Goal: Transaction & Acquisition: Download file/media

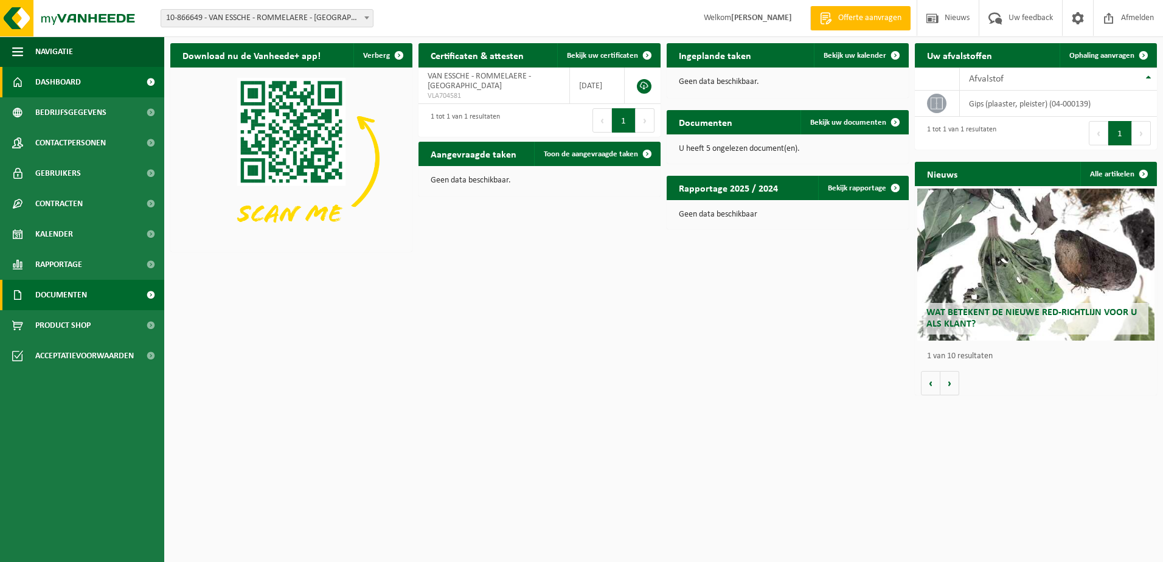
click at [64, 289] on span "Documenten" at bounding box center [61, 295] width 52 height 30
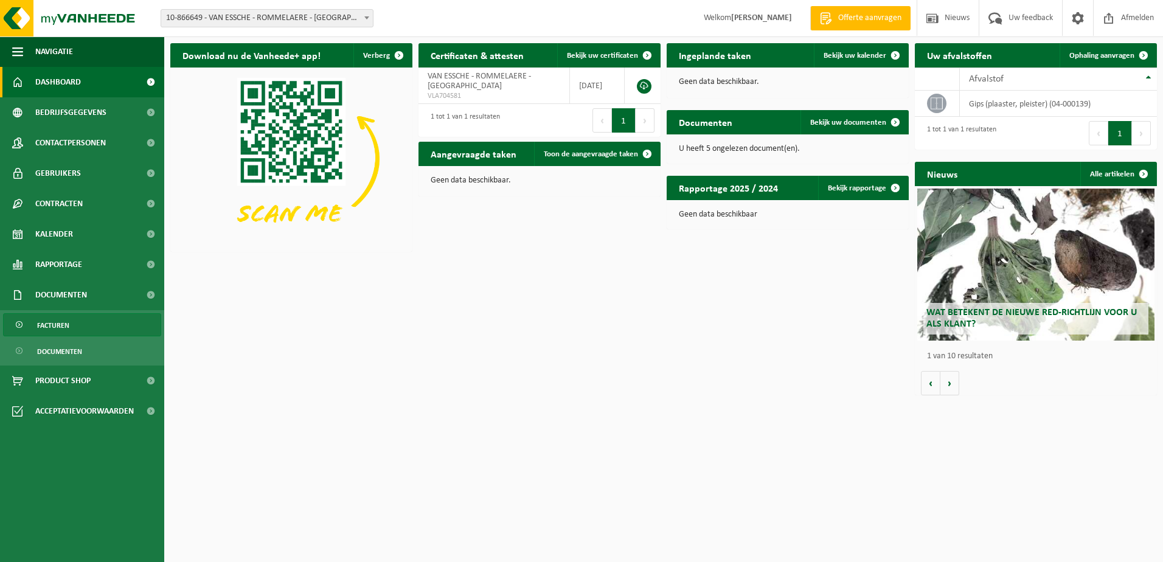
click at [61, 324] on span "Facturen" at bounding box center [53, 325] width 32 height 23
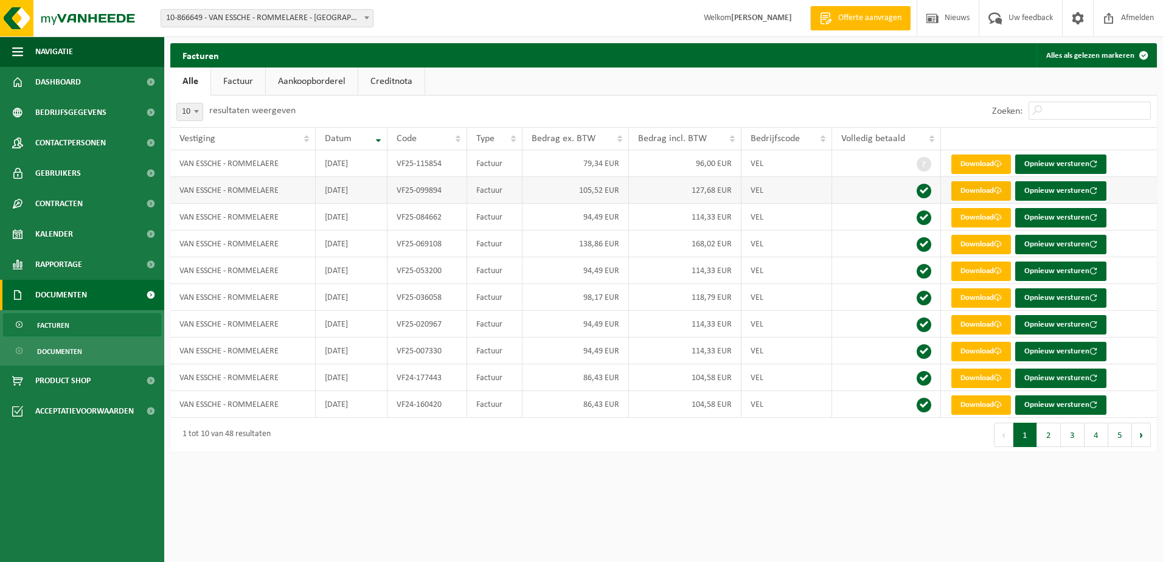
click at [967, 193] on link "Download" at bounding box center [982, 190] width 60 height 19
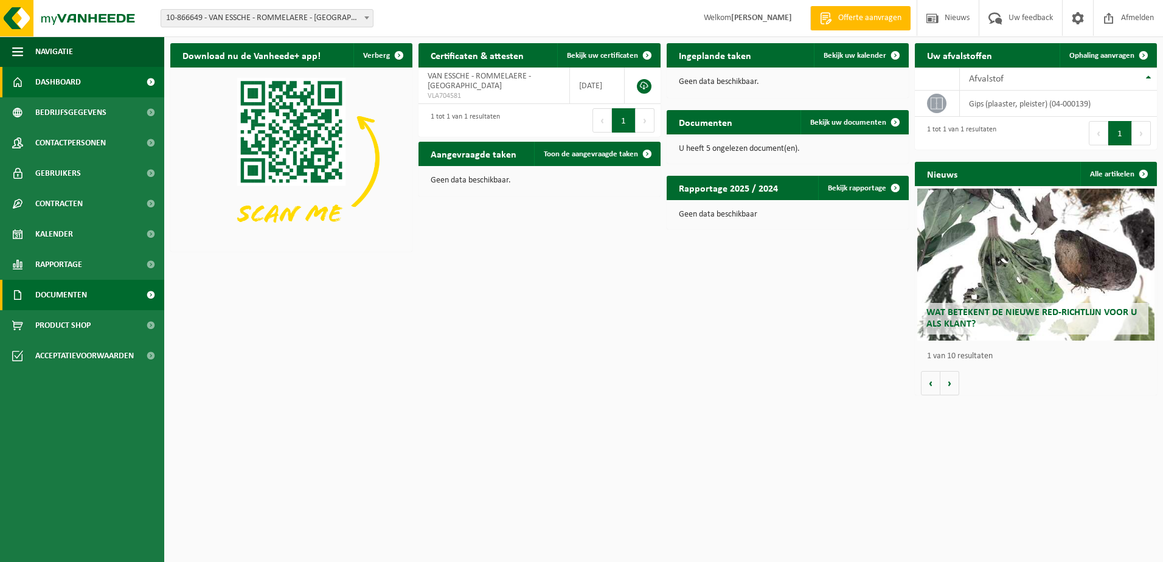
click at [77, 301] on span "Documenten" at bounding box center [61, 295] width 52 height 30
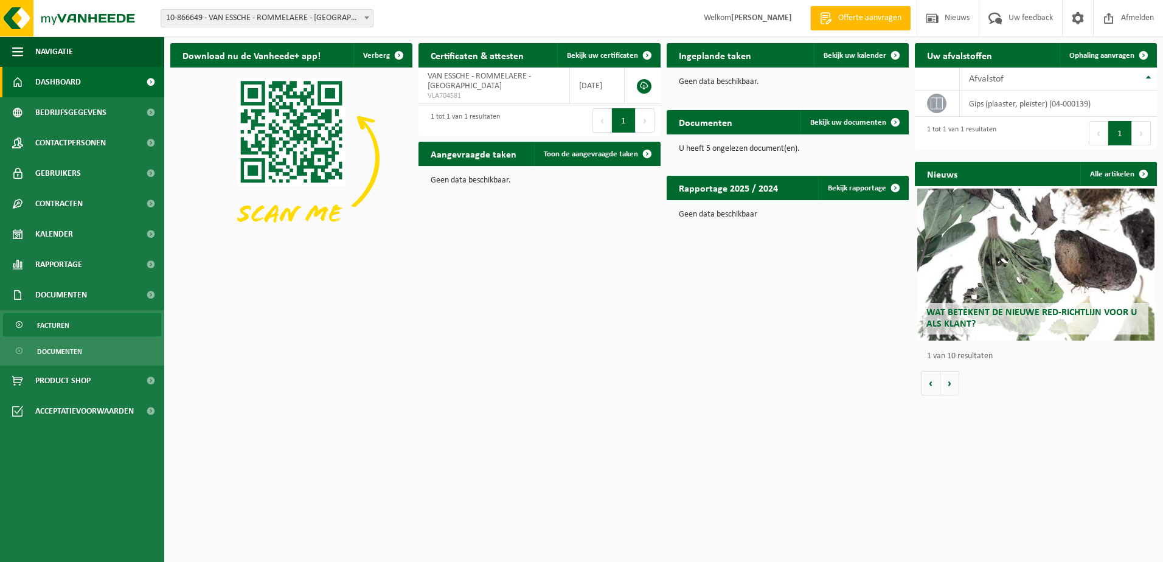
click at [75, 326] on link "Facturen" at bounding box center [82, 324] width 158 height 23
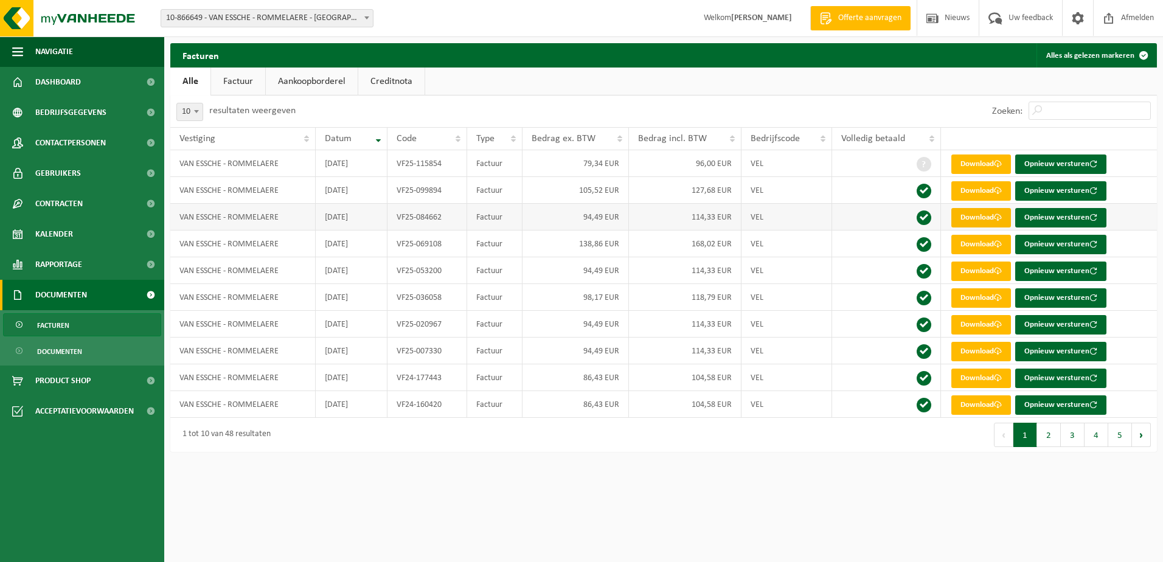
click at [965, 220] on link "Download" at bounding box center [982, 217] width 60 height 19
